Goal: Transaction & Acquisition: Purchase product/service

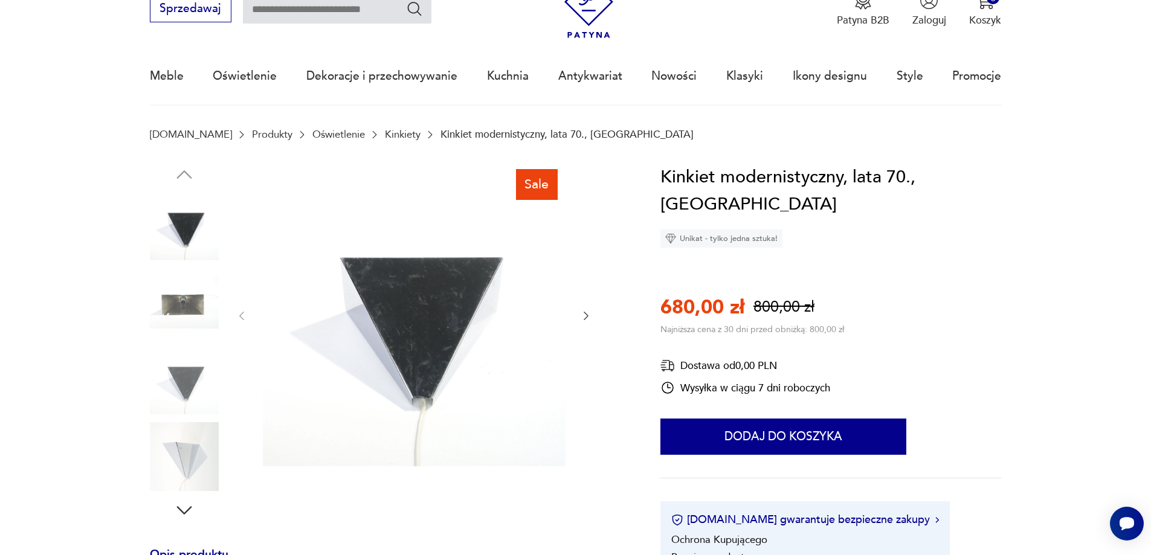
scroll to position [121, 0]
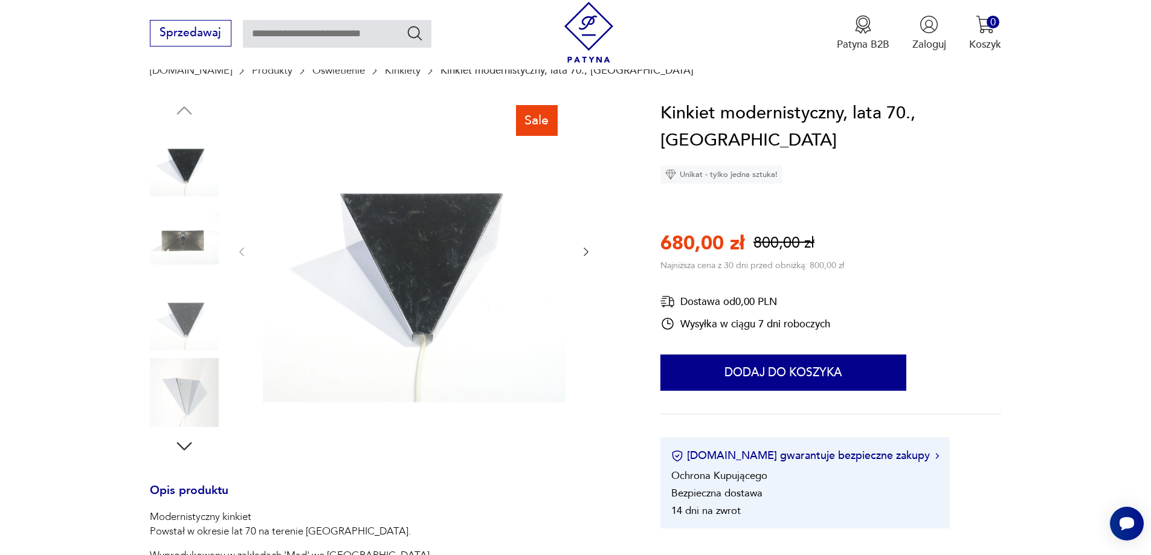
click at [181, 447] on icon "button" at bounding box center [184, 447] width 22 height 22
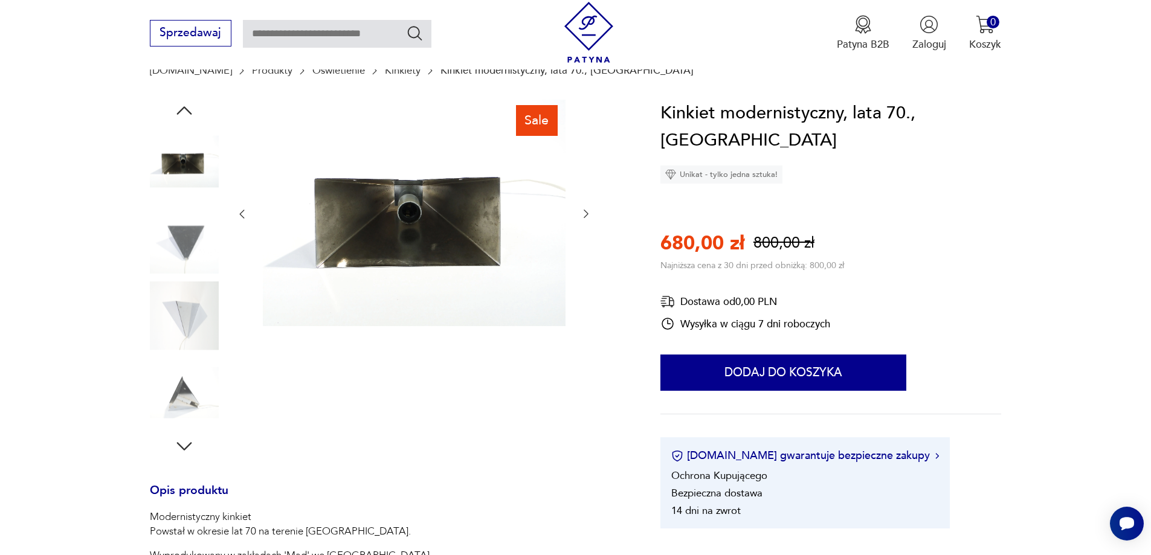
click at [181, 440] on icon "button" at bounding box center [184, 447] width 22 height 22
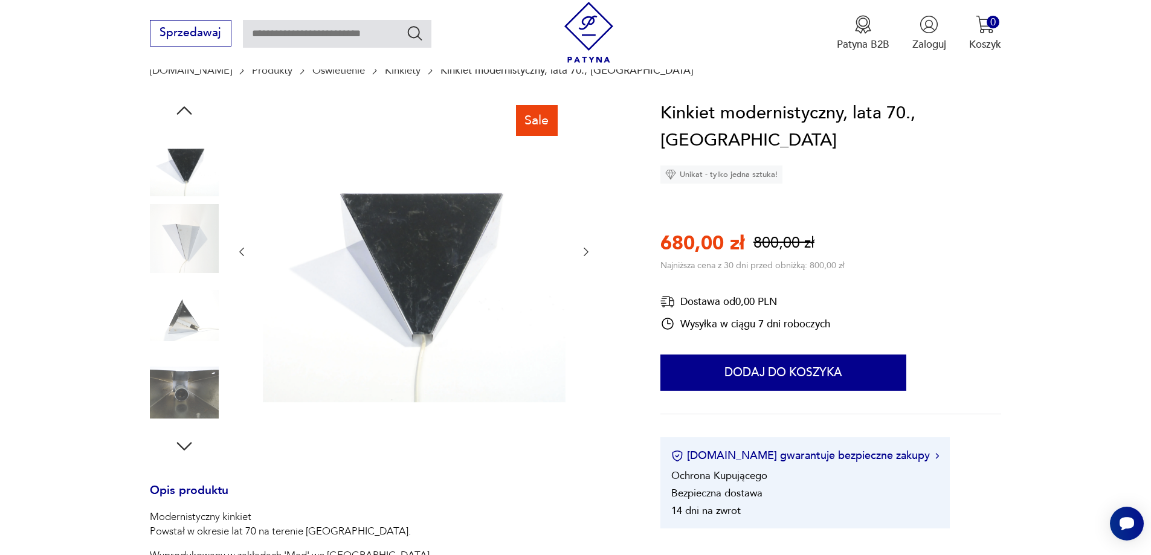
click at [181, 441] on icon "button" at bounding box center [184, 447] width 22 height 22
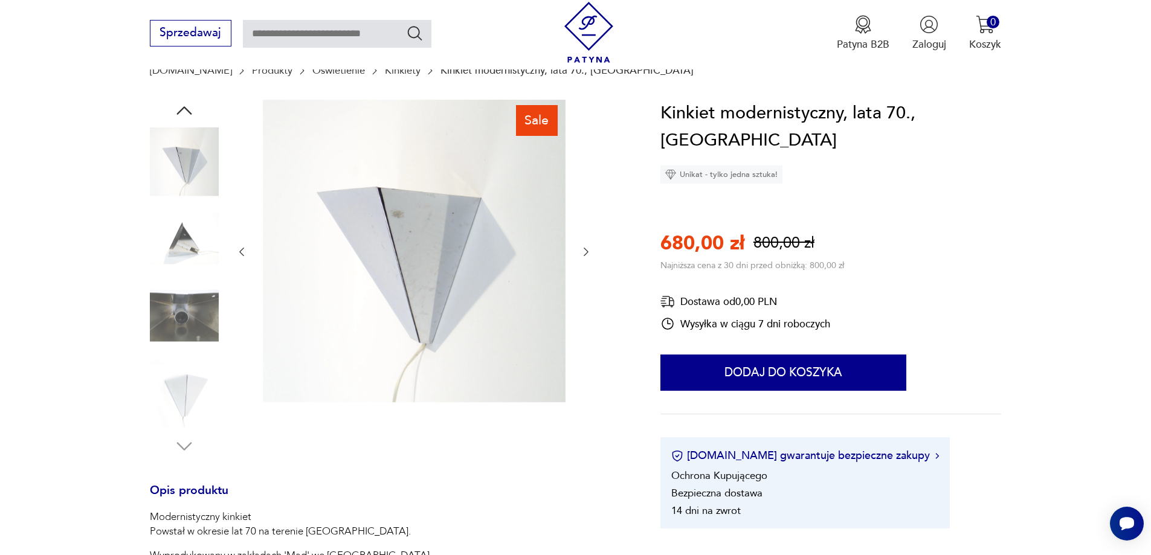
click at [189, 396] on img at bounding box center [184, 392] width 69 height 69
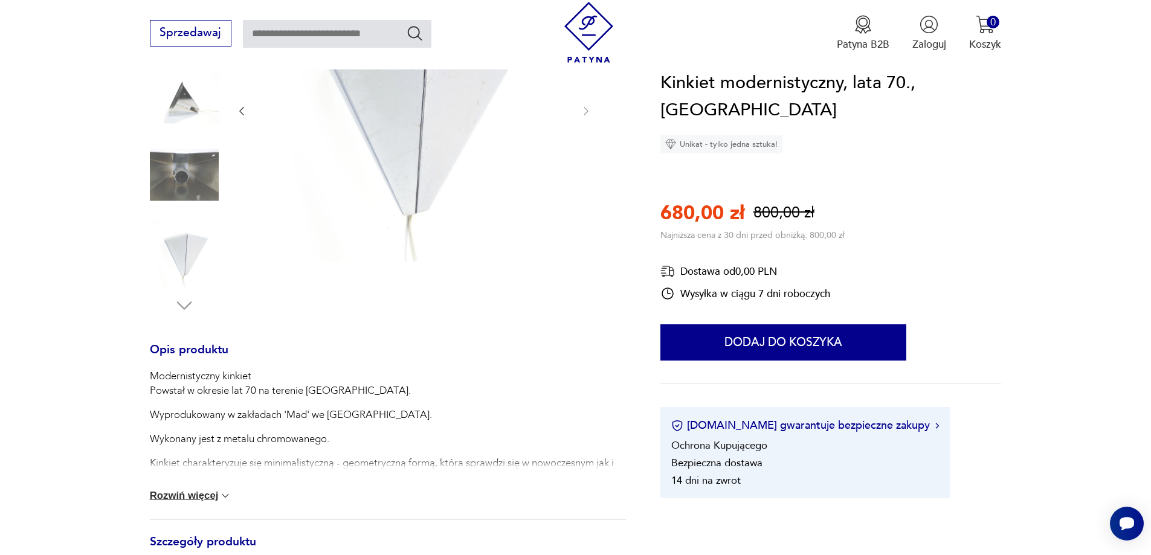
scroll to position [60, 0]
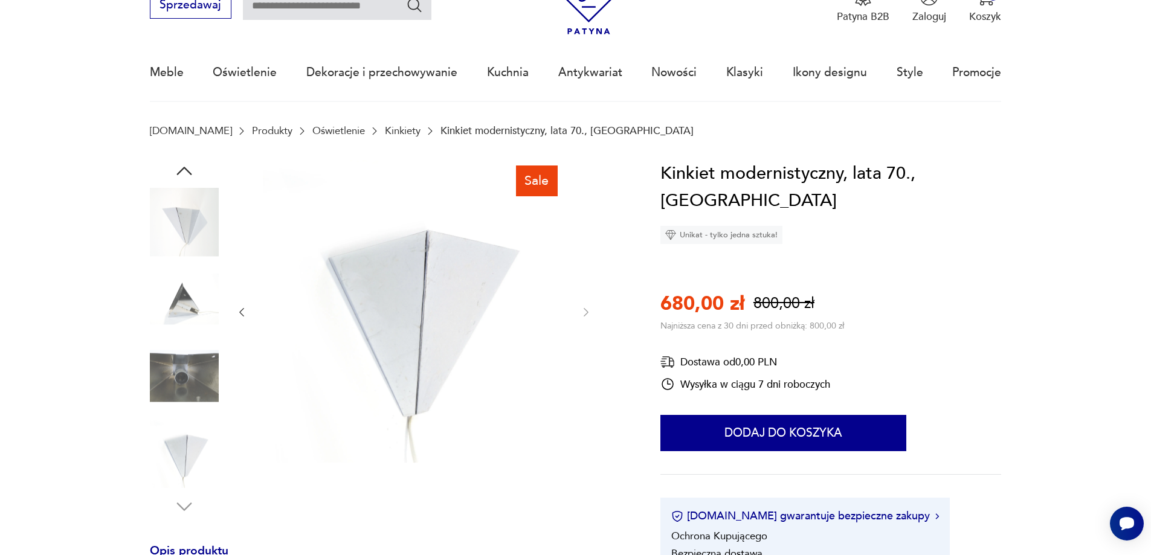
click at [182, 166] on icon "button" at bounding box center [184, 171] width 22 height 22
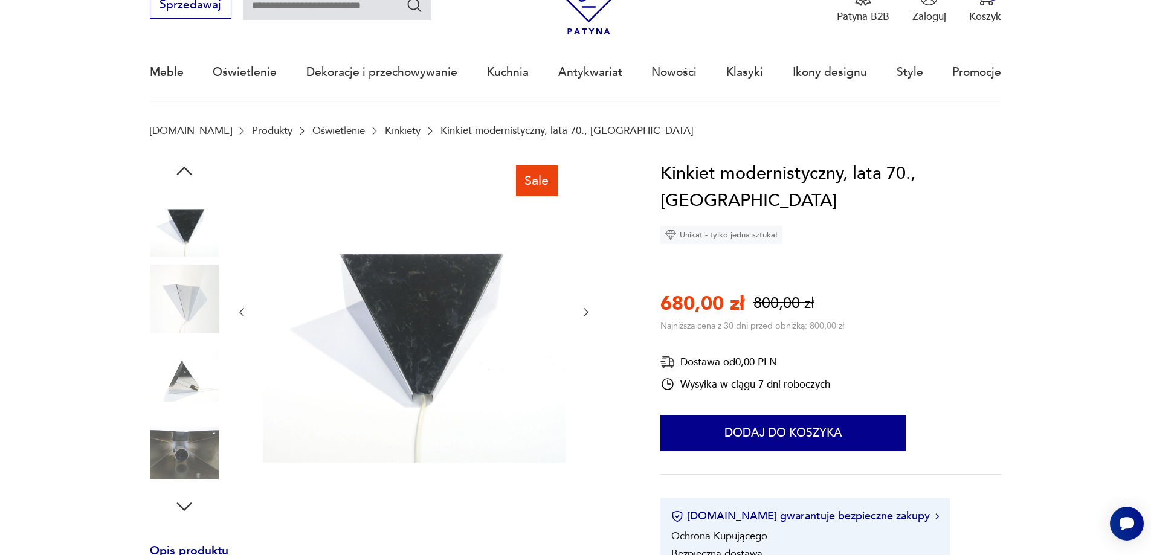
click at [183, 165] on icon "button" at bounding box center [184, 171] width 22 height 22
click at [183, 164] on icon "button" at bounding box center [184, 171] width 22 height 22
click at [187, 299] on img at bounding box center [184, 299] width 69 height 69
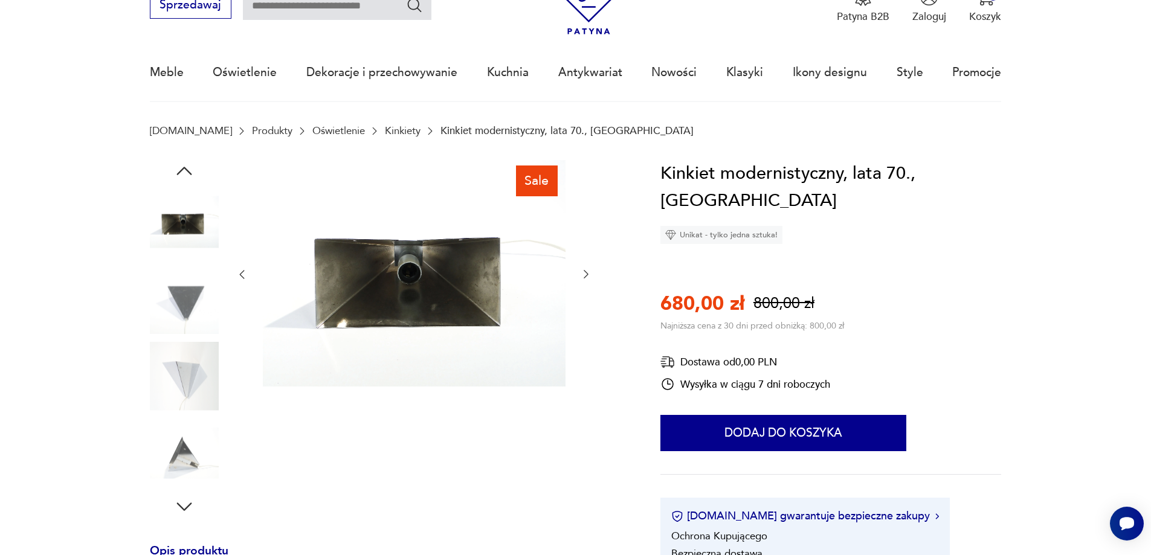
click at [184, 297] on img at bounding box center [184, 299] width 69 height 69
